Goal: Task Accomplishment & Management: Use online tool/utility

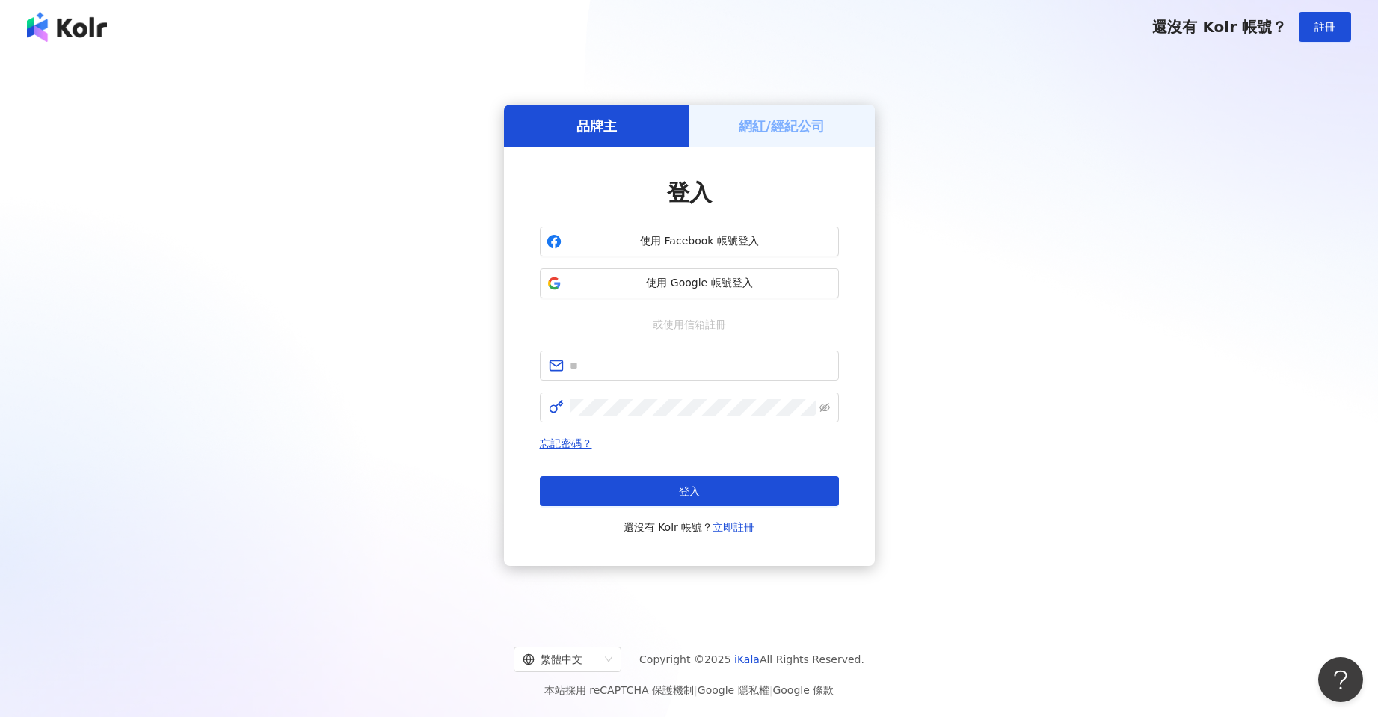
click at [730, 136] on div "網紅/經紀公司" at bounding box center [782, 126] width 185 height 43
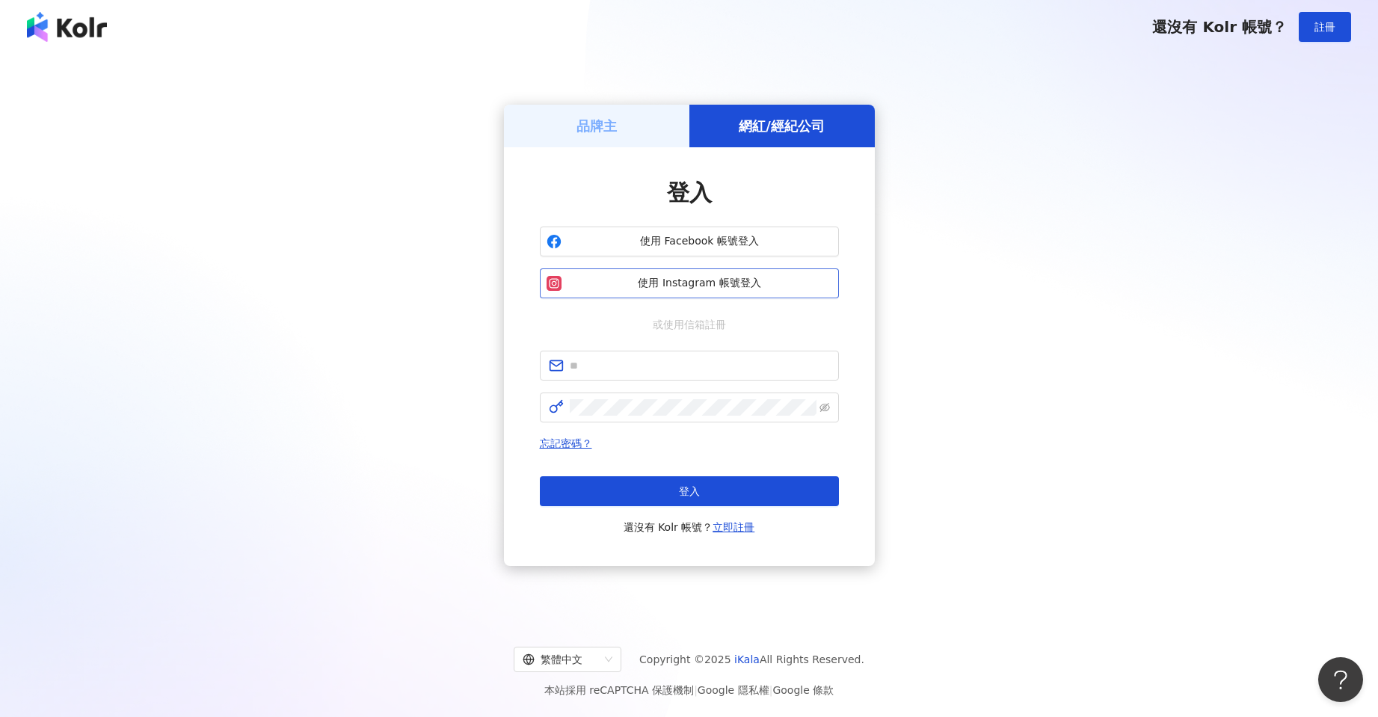
click at [736, 281] on span "使用 Instagram 帳號登入" at bounding box center [700, 283] width 265 height 15
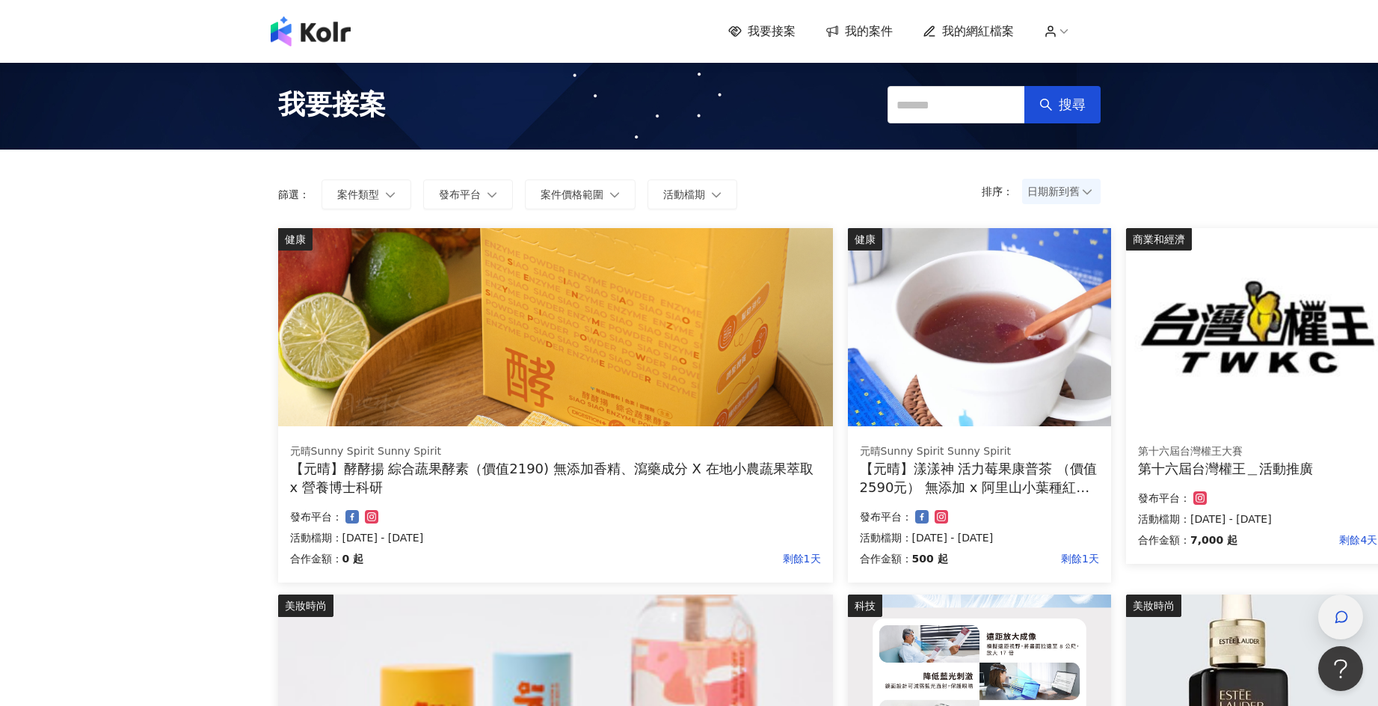
click at [1334, 610] on div "button" at bounding box center [1340, 618] width 19 height 34
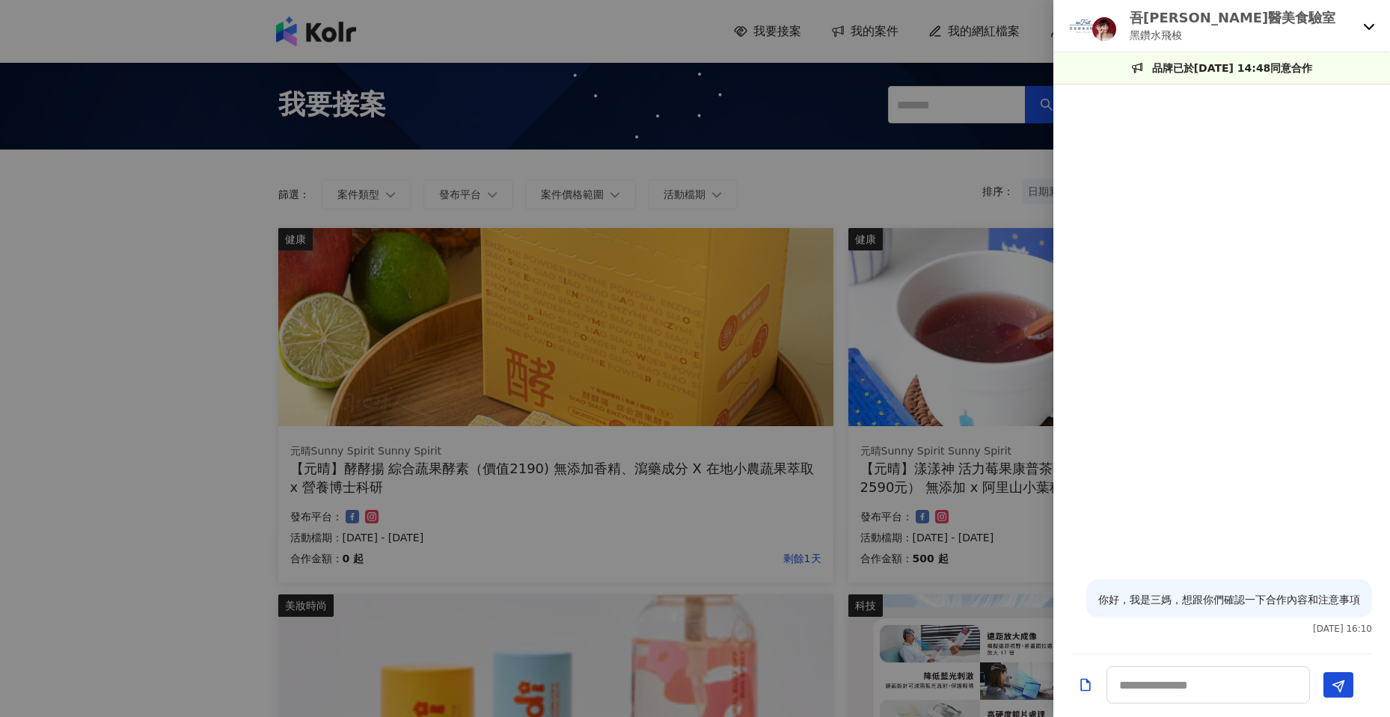
click at [1315, 23] on div "吾[PERSON_NAME]醫美食驗室 黑鑽水飛梭" at bounding box center [1212, 25] width 289 height 35
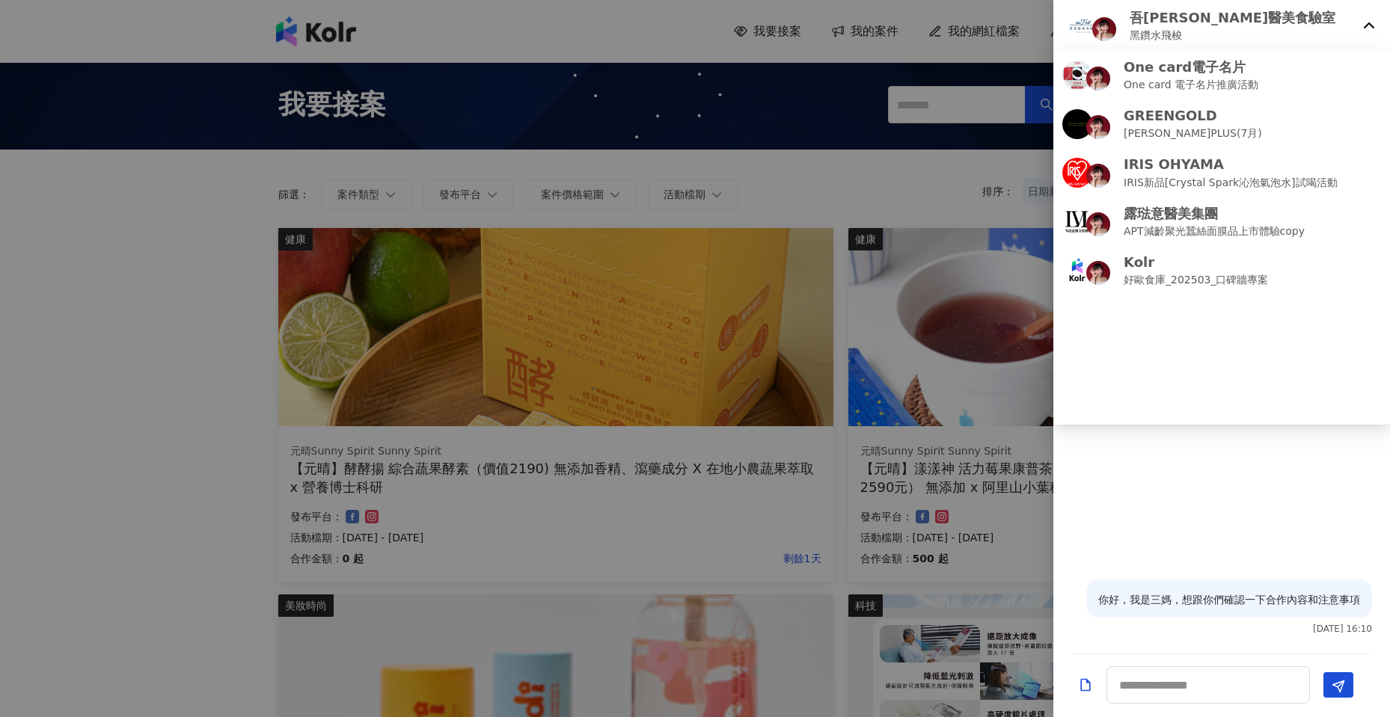
click at [1355, 26] on div "吾[PERSON_NAME]醫美食驗室 黑鑽水飛梭" at bounding box center [1212, 25] width 289 height 35
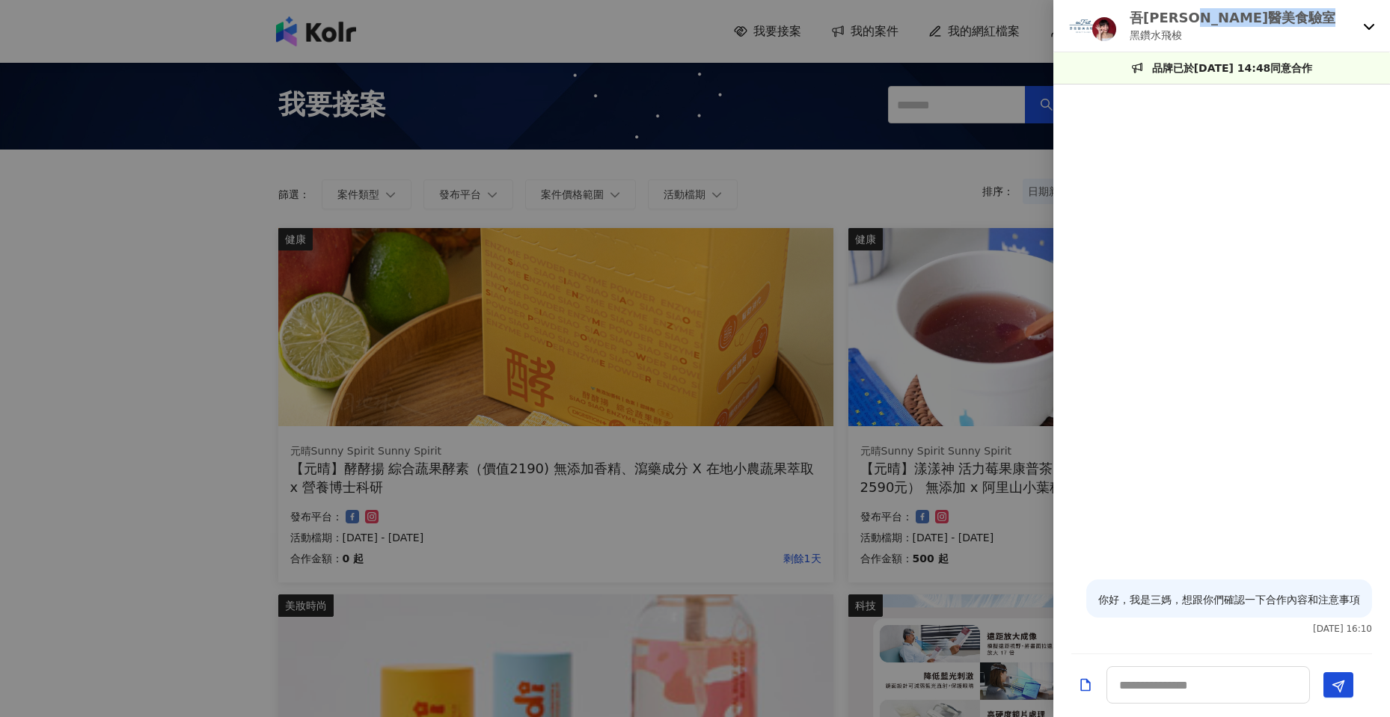
click at [1355, 26] on div "吾[PERSON_NAME]醫美食驗室 黑鑽水飛梭" at bounding box center [1212, 25] width 289 height 35
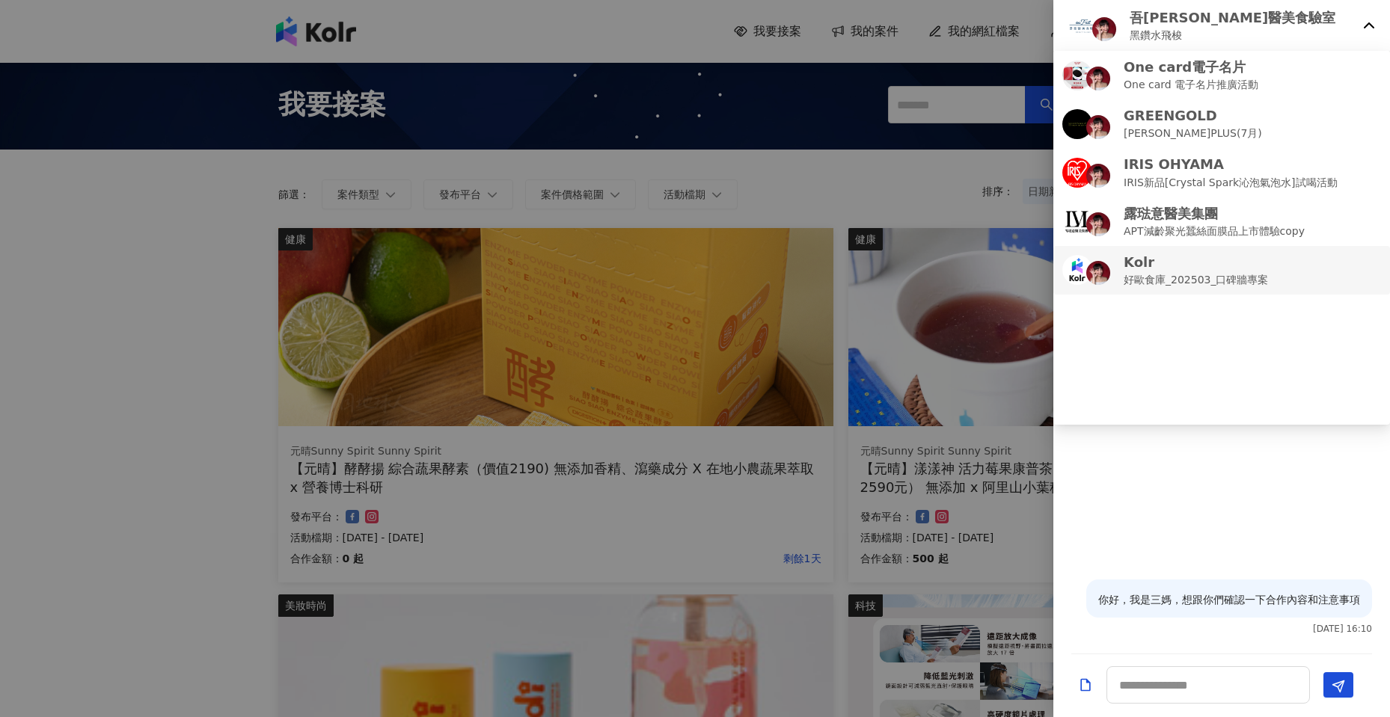
click at [1185, 281] on p "好歐食庫_202503_口碑牆專案" at bounding box center [1195, 279] width 144 height 16
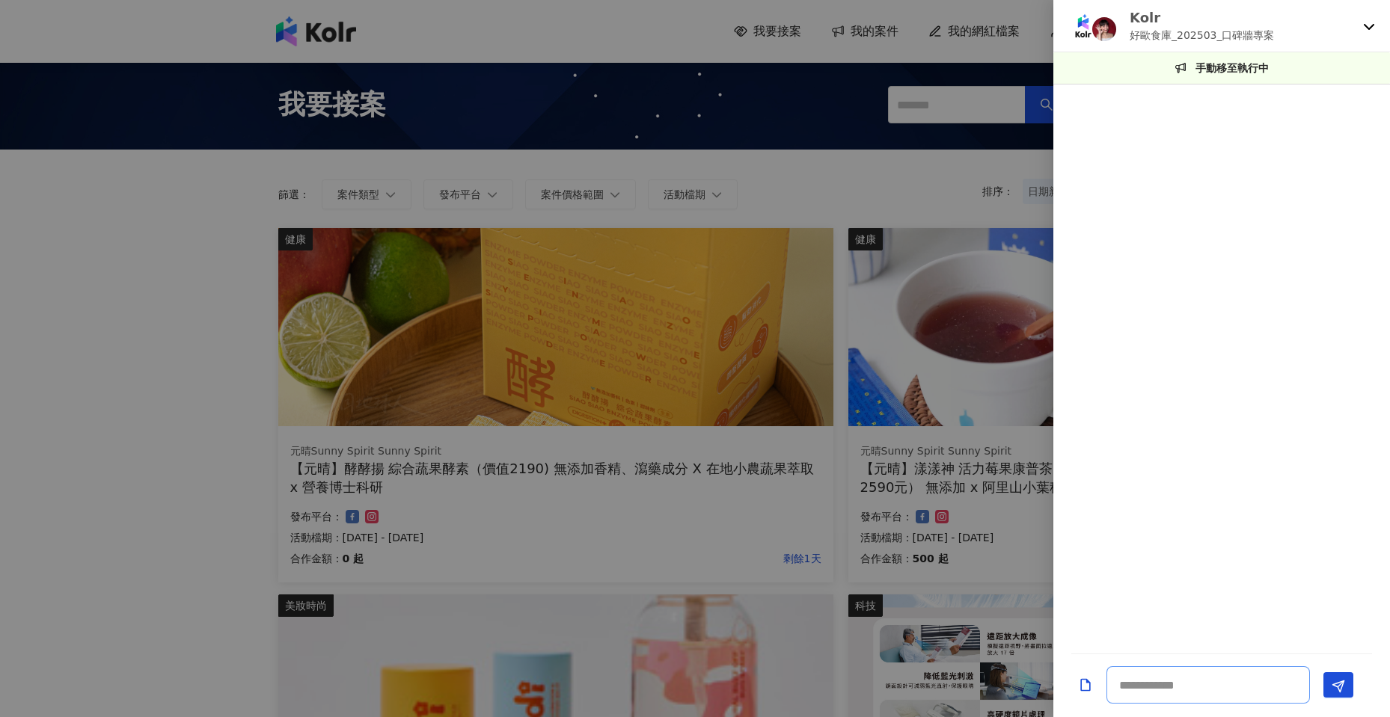
click at [1129, 687] on textarea at bounding box center [1207, 684] width 203 height 37
click at [1224, 73] on p "手動移至執行中" at bounding box center [1231, 68] width 73 height 16
click at [1122, 686] on textarea at bounding box center [1207, 684] width 203 height 37
type textarea "**********"
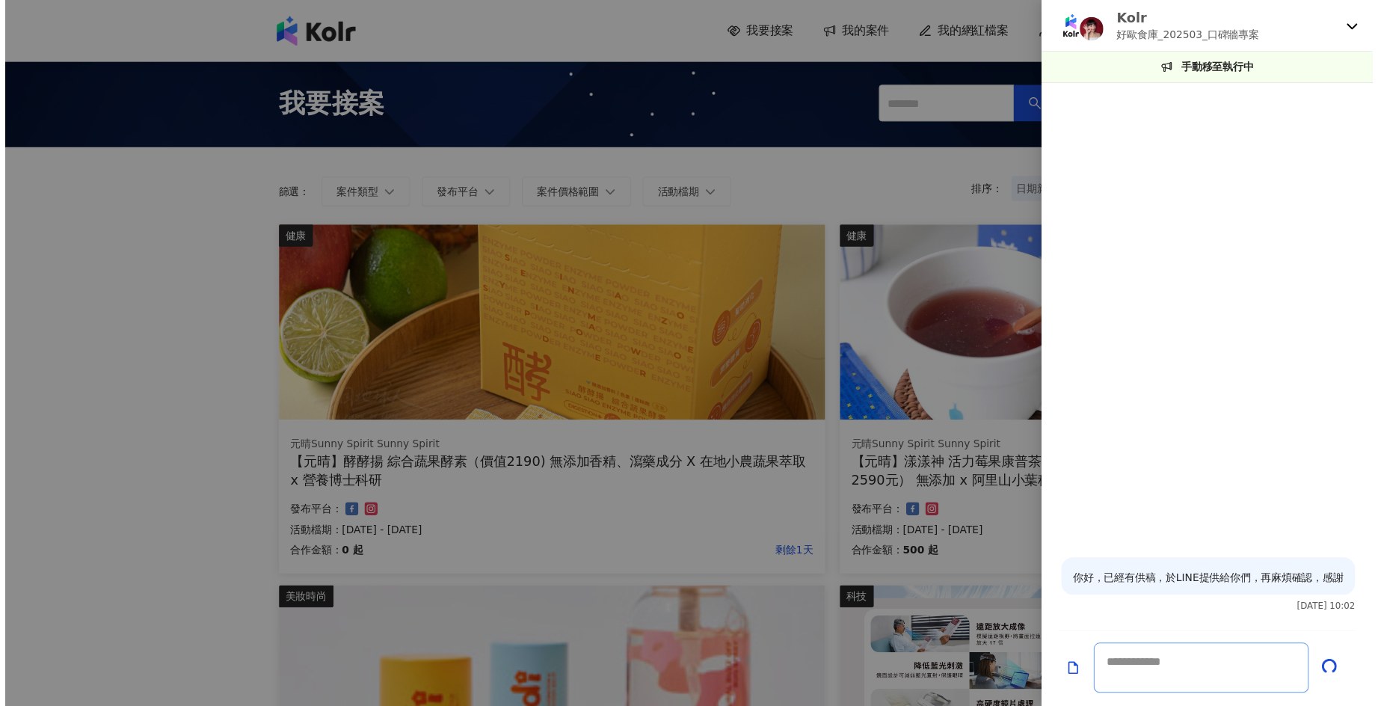
scroll to position [0, 0]
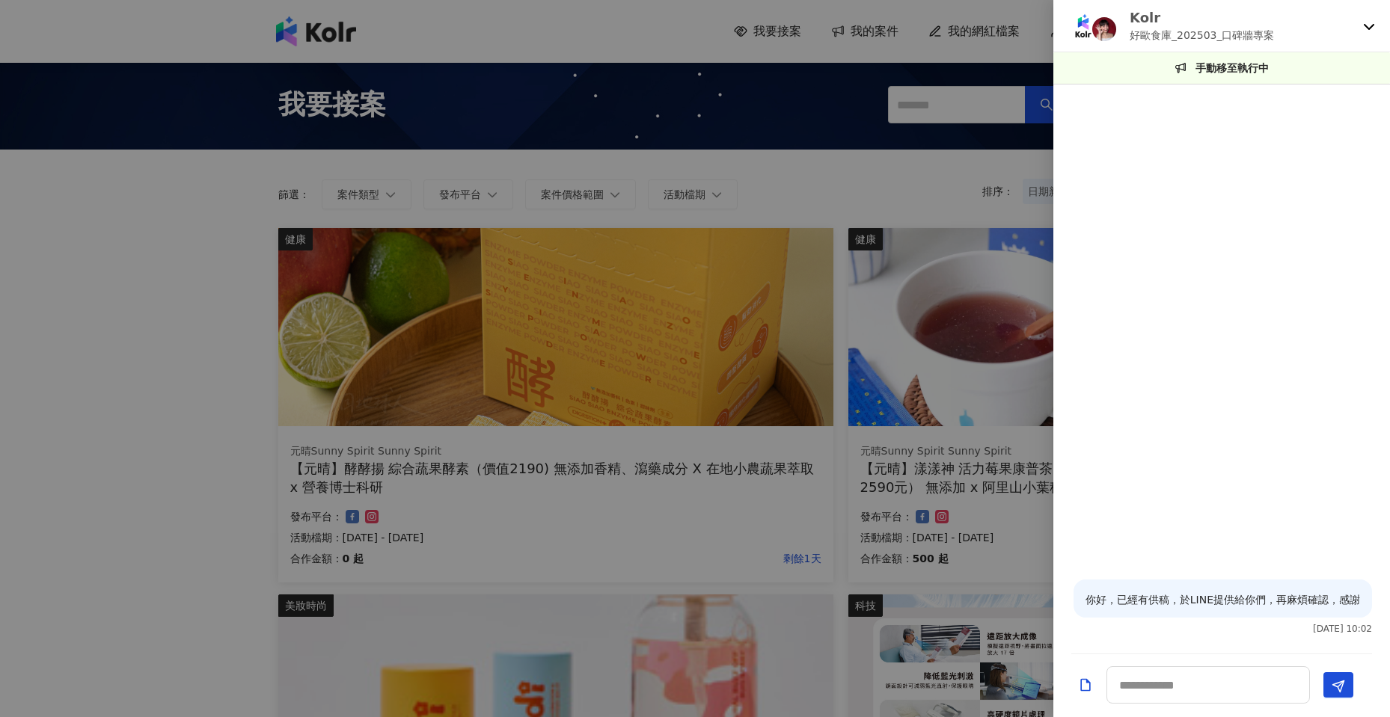
click at [1376, 25] on div "Kolr 好歐食庫_202503_口碑牆專案" at bounding box center [1221, 26] width 337 height 52
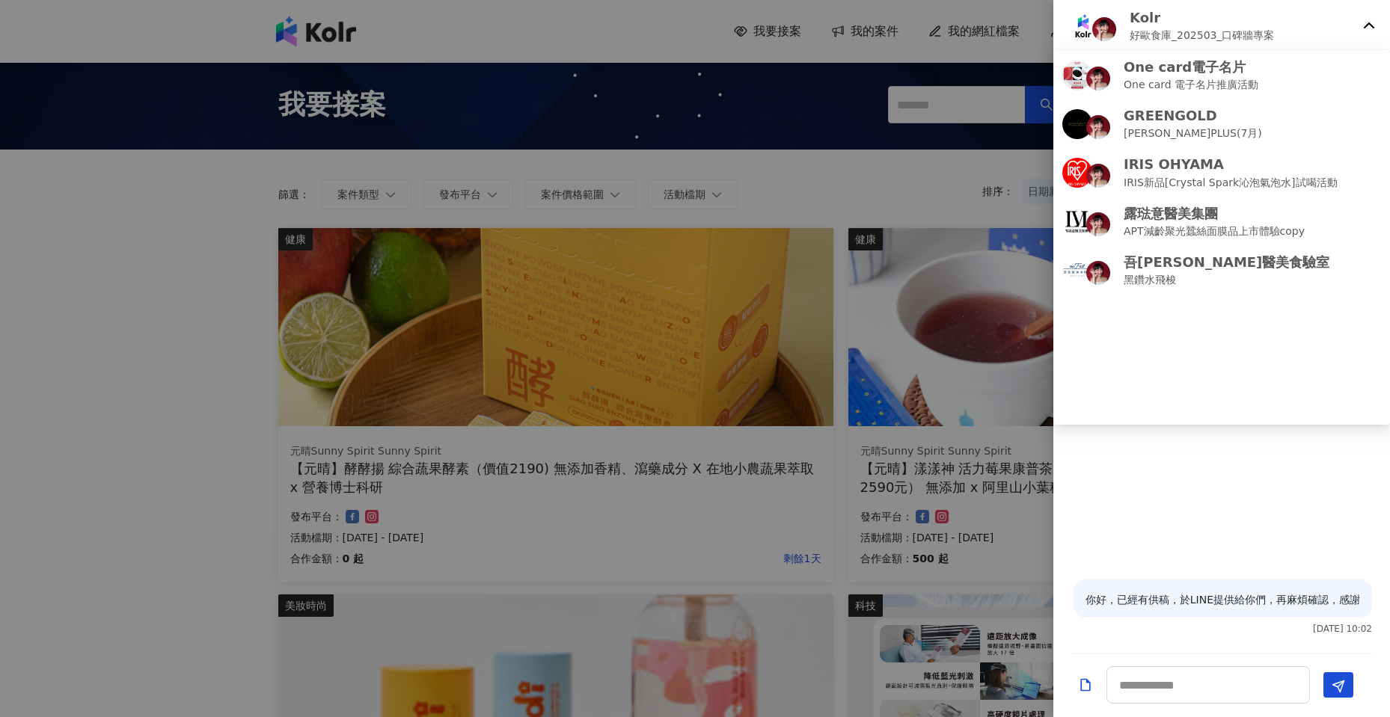
click at [1376, 25] on div "Kolr 好歐食庫_202503_口碑牆專案" at bounding box center [1221, 26] width 337 height 52
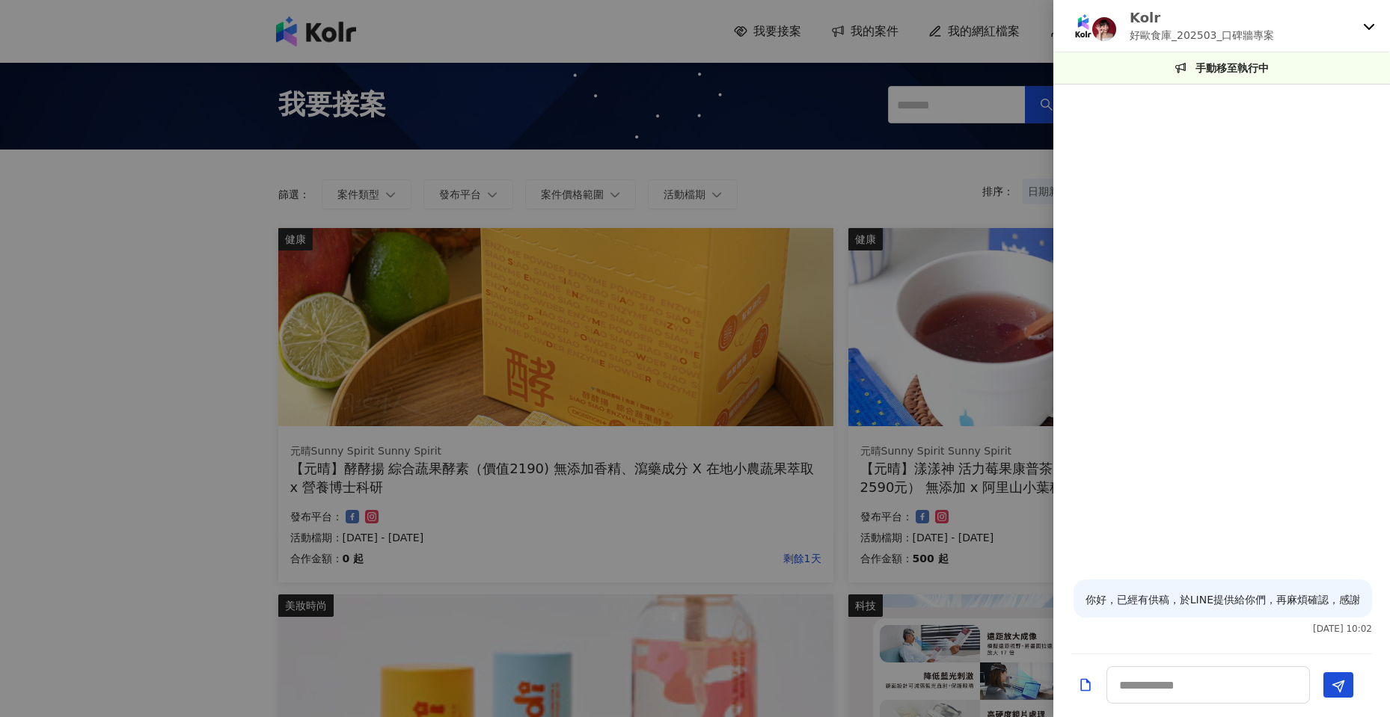
click at [246, 372] on div at bounding box center [695, 358] width 1390 height 717
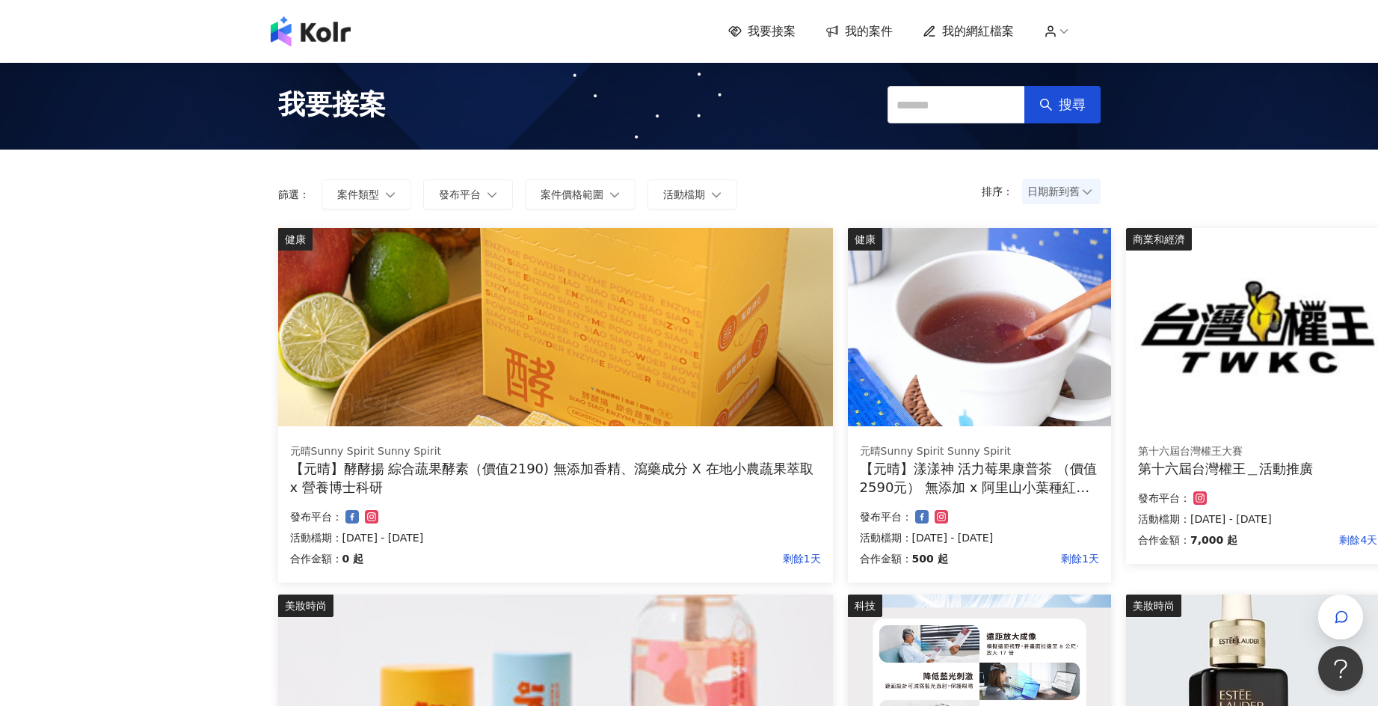
scroll to position [249, 0]
